Goal: Task Accomplishment & Management: Use online tool/utility

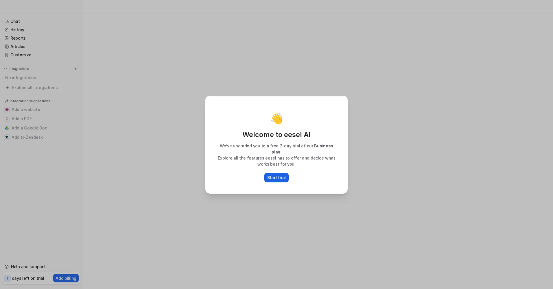
click at [273, 175] on p "Start trial" at bounding box center [276, 178] width 19 height 6
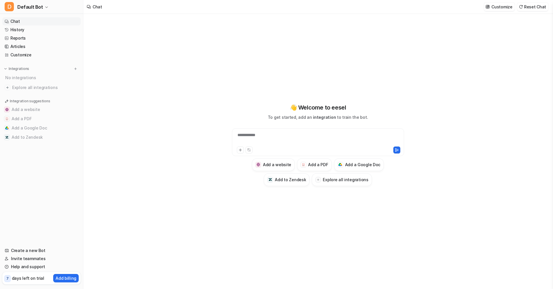
type textarea "**********"
click at [282, 138] on div at bounding box center [317, 138] width 169 height 13
paste div
drag, startPoint x: 338, startPoint y: 135, endPoint x: 198, endPoint y: 149, distance: 140.8
click at [207, 145] on div "**********" at bounding box center [317, 151] width 469 height 275
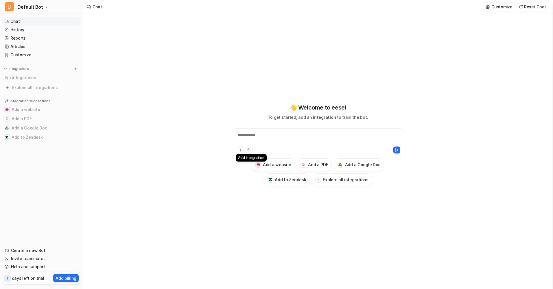
click at [238, 145] on button at bounding box center [240, 150] width 7 height 7
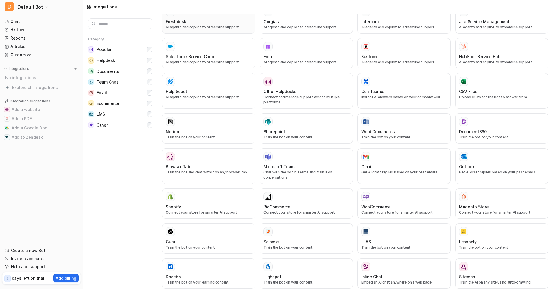
scroll to position [23, 0]
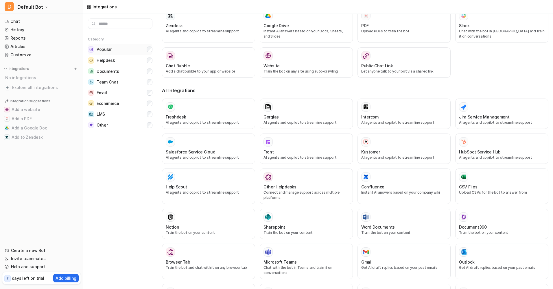
click at [102, 52] on span "Popular" at bounding box center [104, 50] width 15 height 6
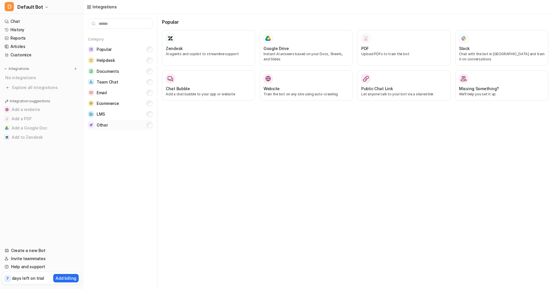
click at [129, 123] on button "Other" at bounding box center [120, 125] width 65 height 11
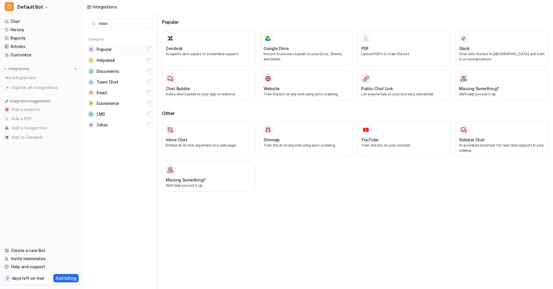
click at [139, 52] on button "Popular" at bounding box center [120, 49] width 65 height 11
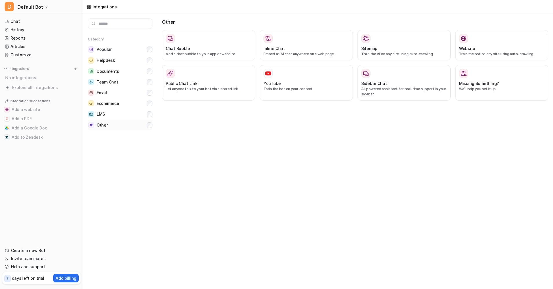
click at [105, 128] on span "Other" at bounding box center [102, 125] width 11 height 6
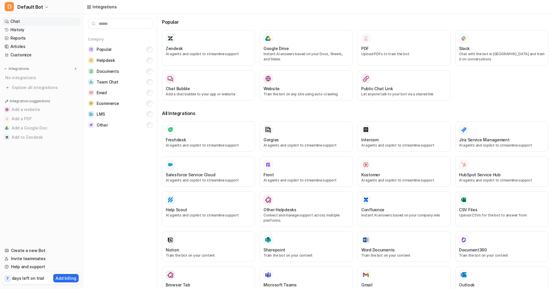
click at [50, 21] on link "Chat" at bounding box center [41, 21] width 78 height 8
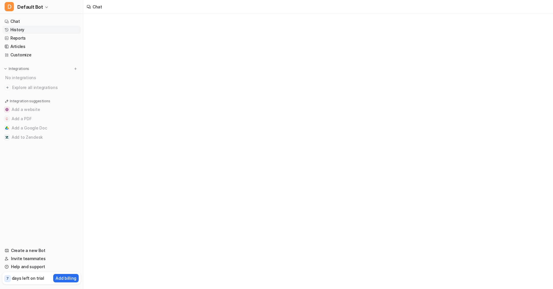
click at [49, 30] on link "History" at bounding box center [41, 30] width 78 height 8
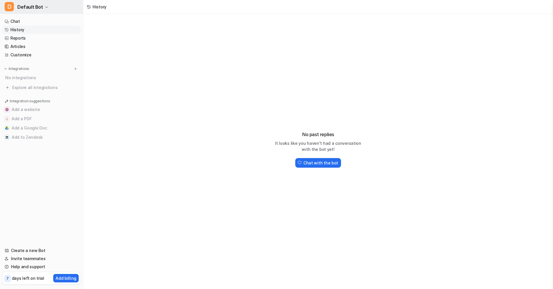
click at [22, 10] on span "Default Bot" at bounding box center [30, 7] width 26 height 8
click at [193, 74] on div "D Default Bot D Default Bot Create a new bot Settings Sign out Chat History Rep…" at bounding box center [276, 144] width 553 height 289
click at [34, 23] on link "Chat" at bounding box center [41, 21] width 78 height 8
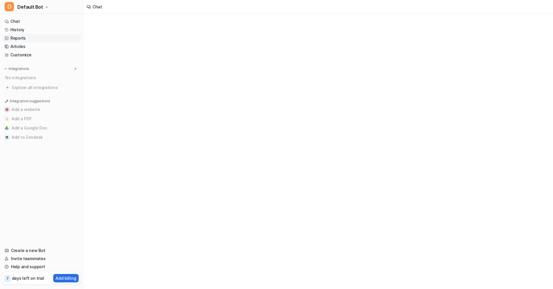
click at [34, 35] on link "Reports" at bounding box center [41, 38] width 78 height 8
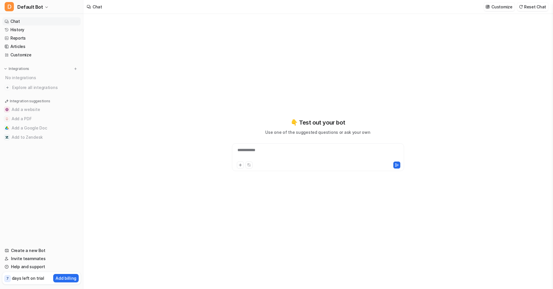
click at [254, 145] on div "**********" at bounding box center [317, 153] width 169 height 13
click at [311, 145] on div at bounding box center [317, 153] width 169 height 13
paste div
click at [239, 166] on icon at bounding box center [240, 165] width 4 height 4
